Goal: Find specific page/section: Find specific page/section

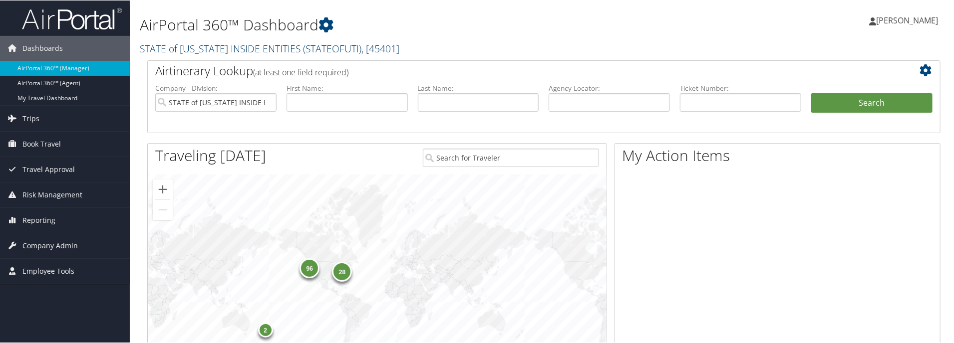
click at [219, 53] on link "STATE of UTAH INSIDE ENTITIES ( STATEOFUTI ) , [ 45401 ]" at bounding box center [270, 47] width 260 height 13
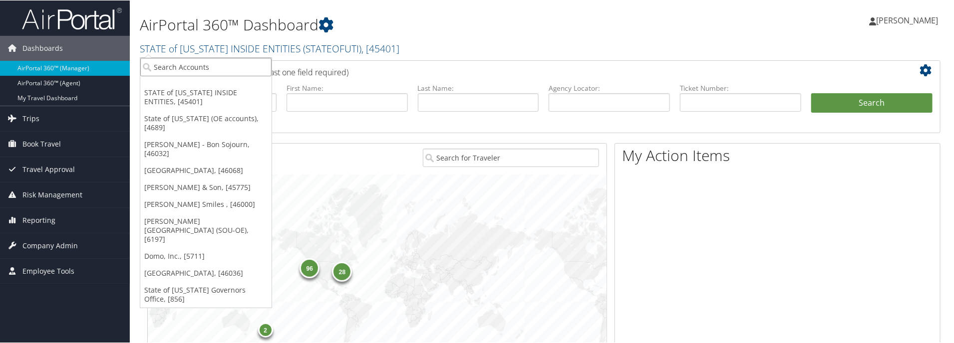
click at [222, 63] on input "search" at bounding box center [205, 66] width 131 height 18
type input "2y"
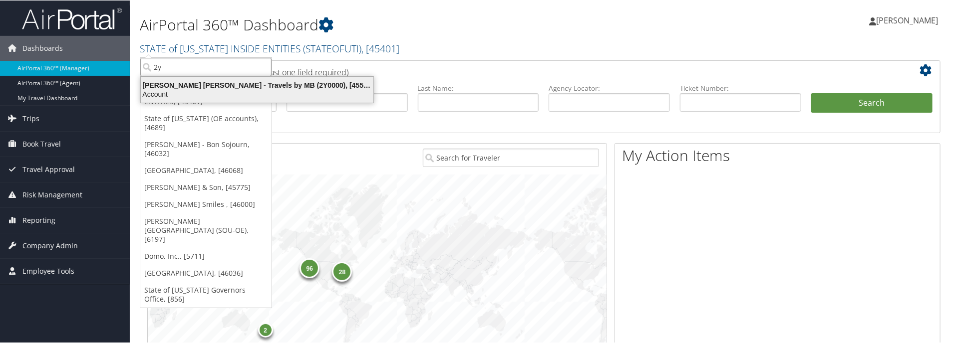
click at [231, 82] on div "Mary Bradley Cassada - Travels by MB (2Y0000), [45571]" at bounding box center [257, 84] width 245 height 9
